Goal: Task Accomplishment & Management: Use online tool/utility

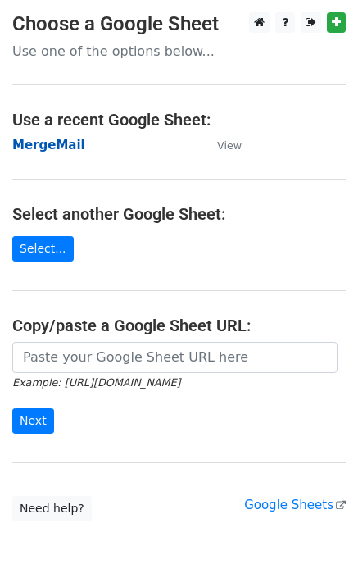
click at [64, 150] on strong "MergeMail" at bounding box center [48, 145] width 73 height 15
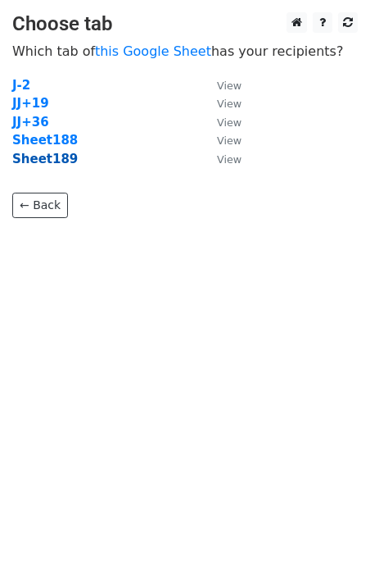
click at [52, 162] on strong "Sheet189" at bounding box center [45, 159] width 66 height 15
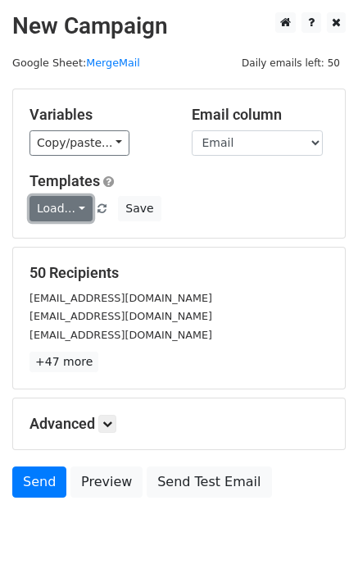
click at [65, 206] on link "Load..." at bounding box center [61, 208] width 63 height 25
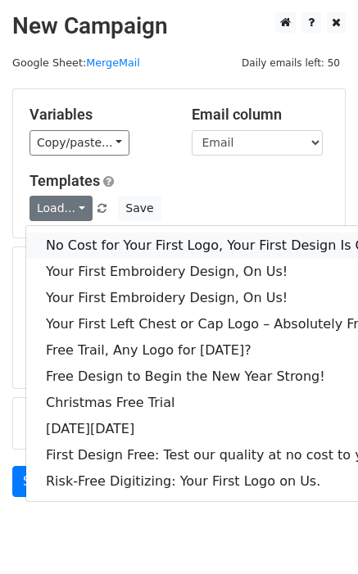
click at [85, 239] on link "No Cost for Your First Logo, Your First Design Is On Us!" at bounding box center [222, 246] width 393 height 26
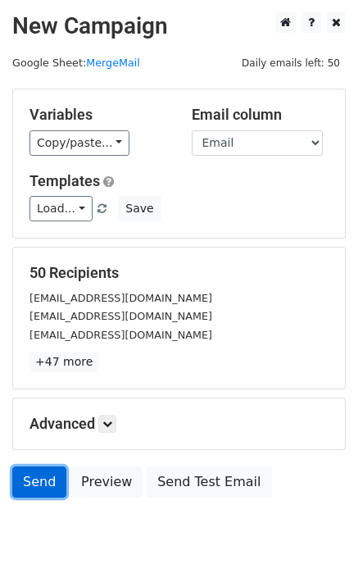
click at [51, 485] on link "Send" at bounding box center [39, 481] width 54 height 31
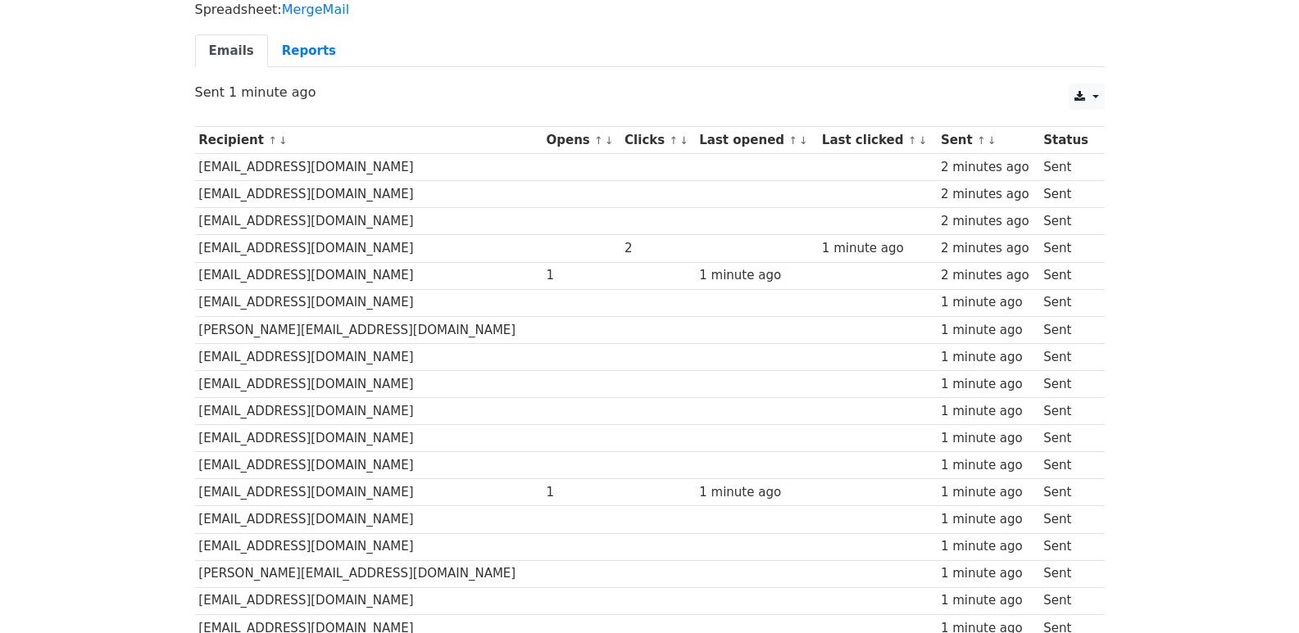
scroll to position [1141, 0]
